Goal: Contribute content

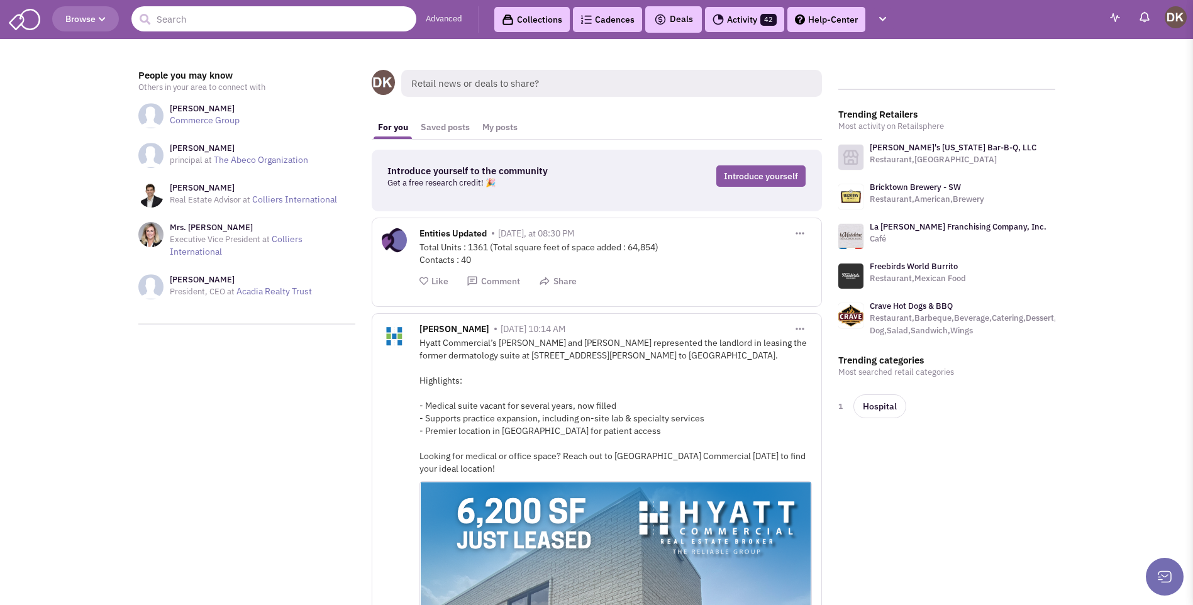
click at [244, 24] on input "text" at bounding box center [273, 18] width 285 height 25
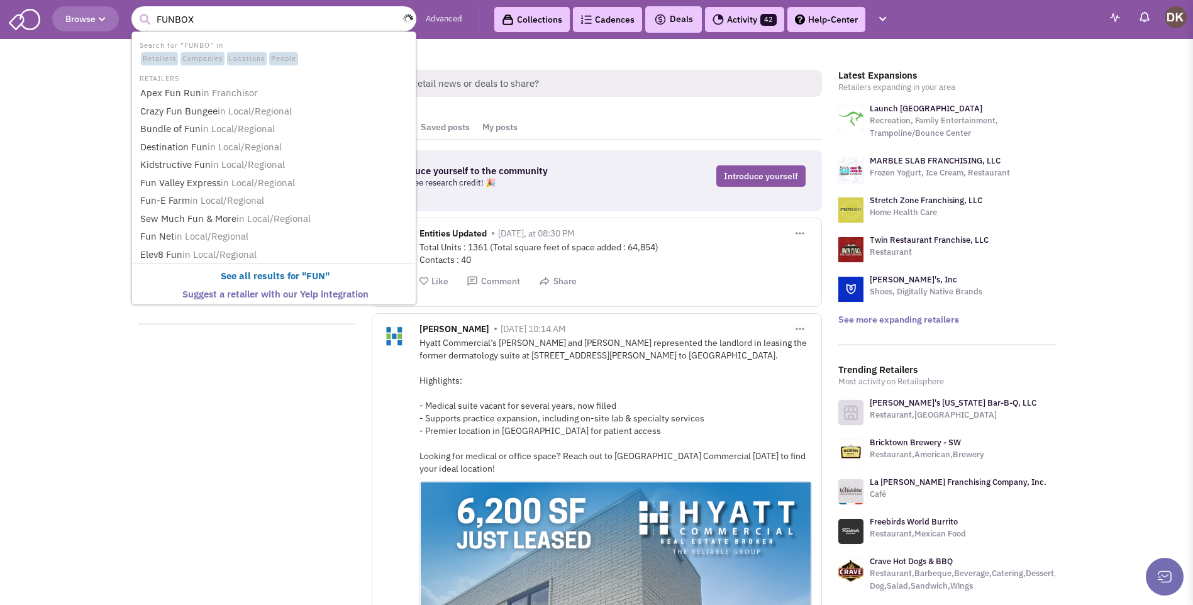
type input "FUNBOX"
click at [135, 10] on button "submit" at bounding box center [144, 19] width 19 height 19
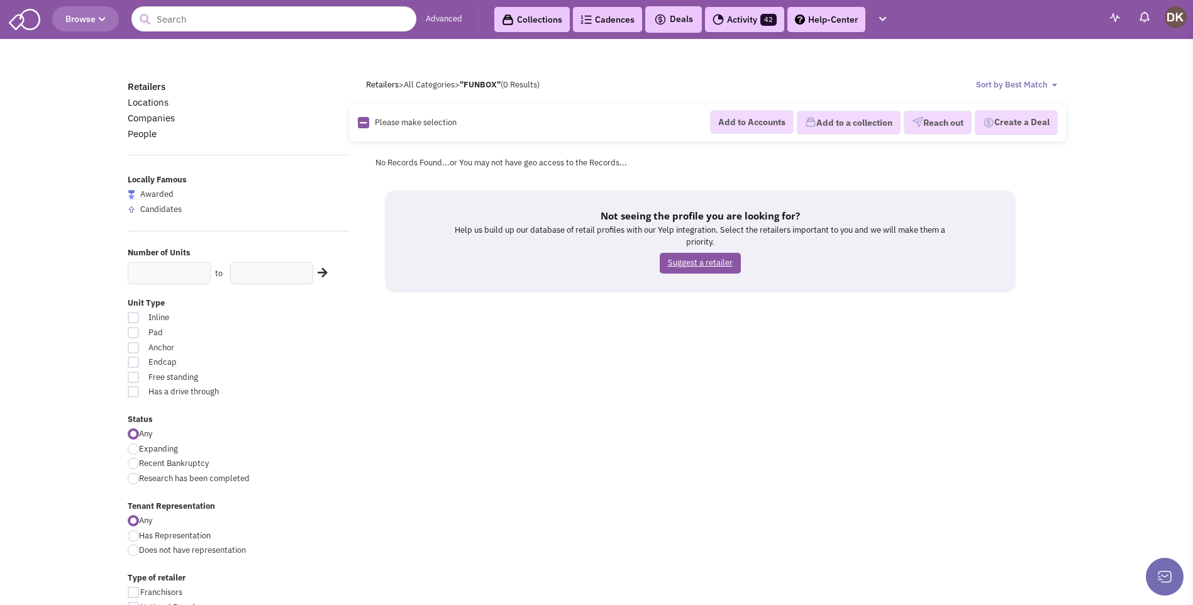
click at [701, 265] on link "Suggest a retailer" at bounding box center [700, 263] width 81 height 21
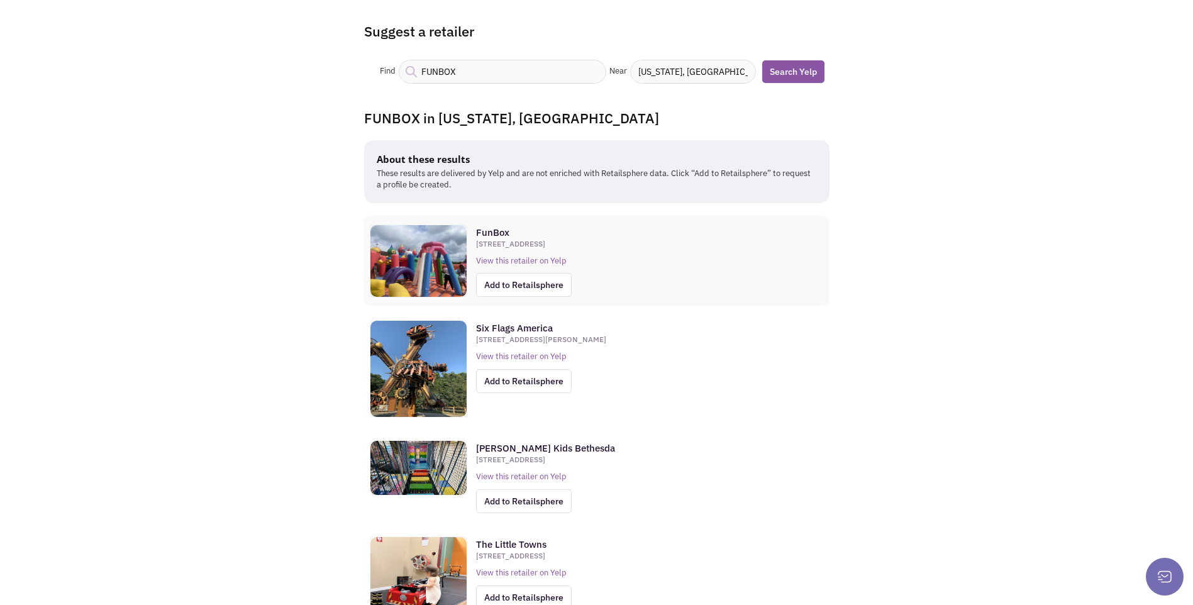
scroll to position [63, 0]
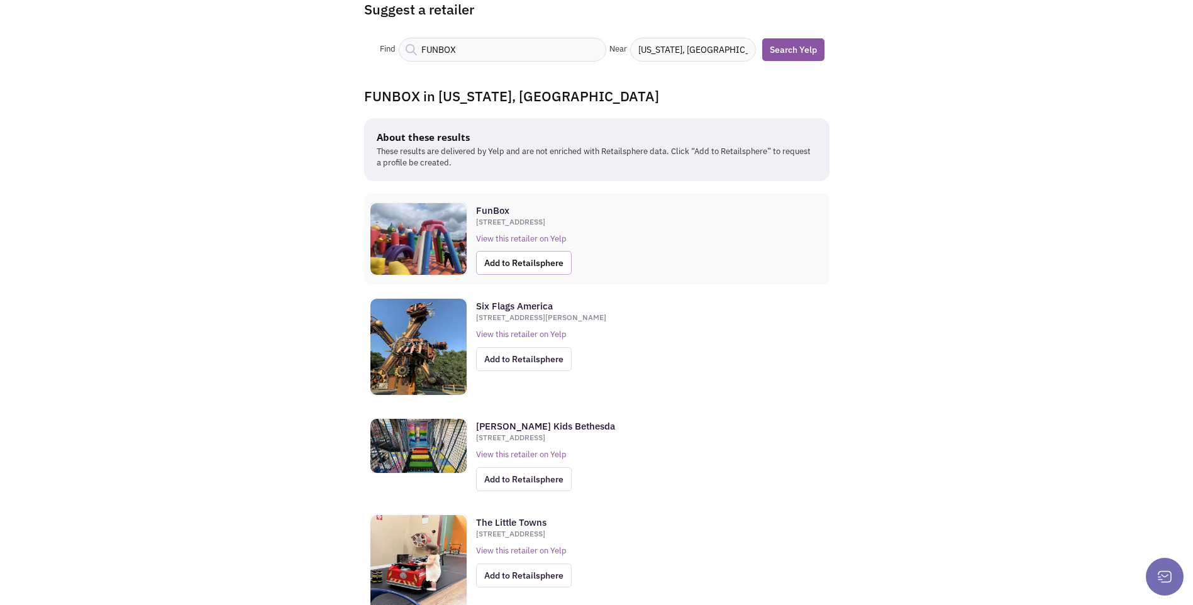
click at [512, 264] on span "Add to Retailsphere" at bounding box center [524, 263] width 96 height 24
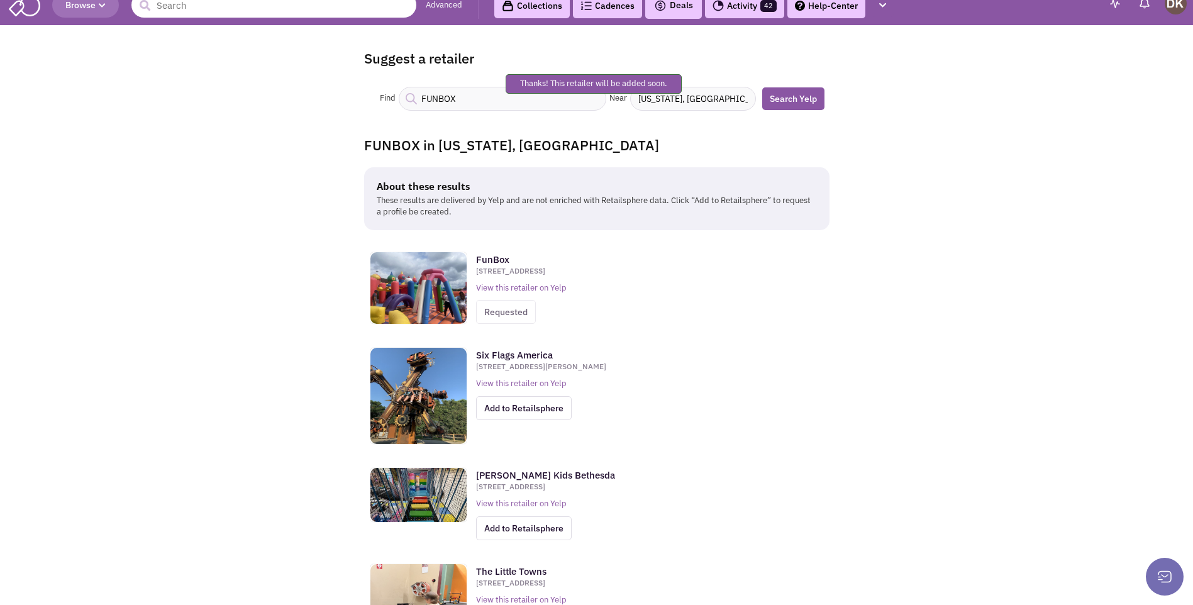
scroll to position [0, 0]
